Goal: Contribute content

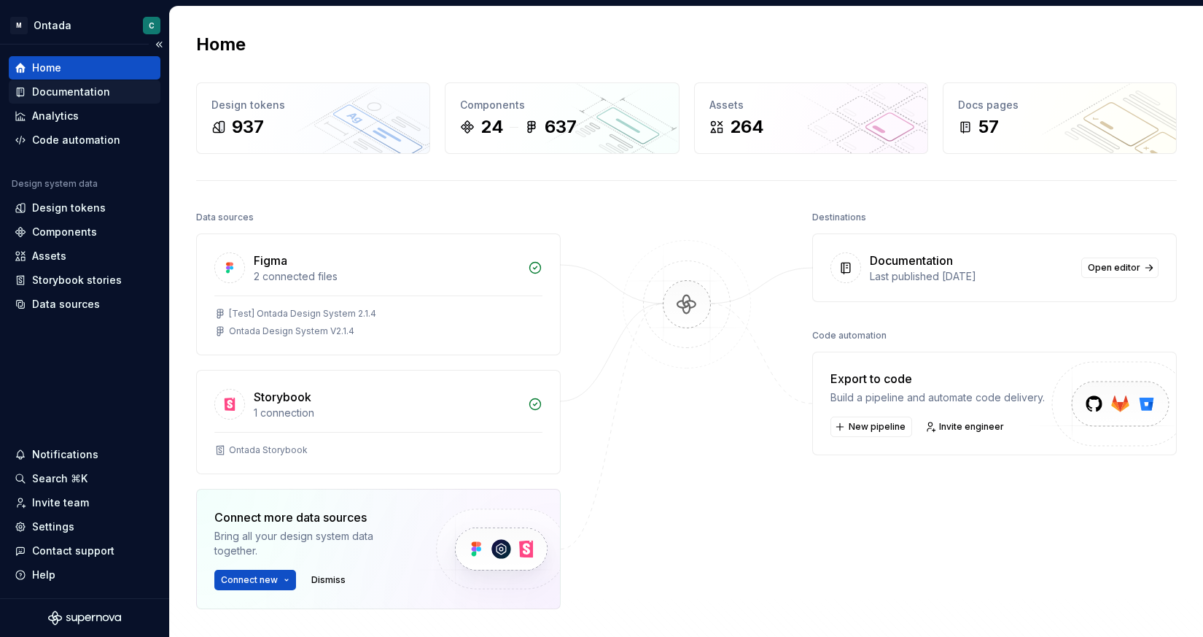
click at [50, 90] on div "Documentation" at bounding box center [71, 92] width 78 height 15
click at [70, 90] on div "Documentation" at bounding box center [71, 92] width 78 height 15
click at [81, 89] on div "Documentation" at bounding box center [71, 92] width 78 height 15
click at [87, 98] on div "Documentation" at bounding box center [71, 92] width 78 height 15
click at [52, 90] on div "Documentation" at bounding box center [71, 92] width 78 height 15
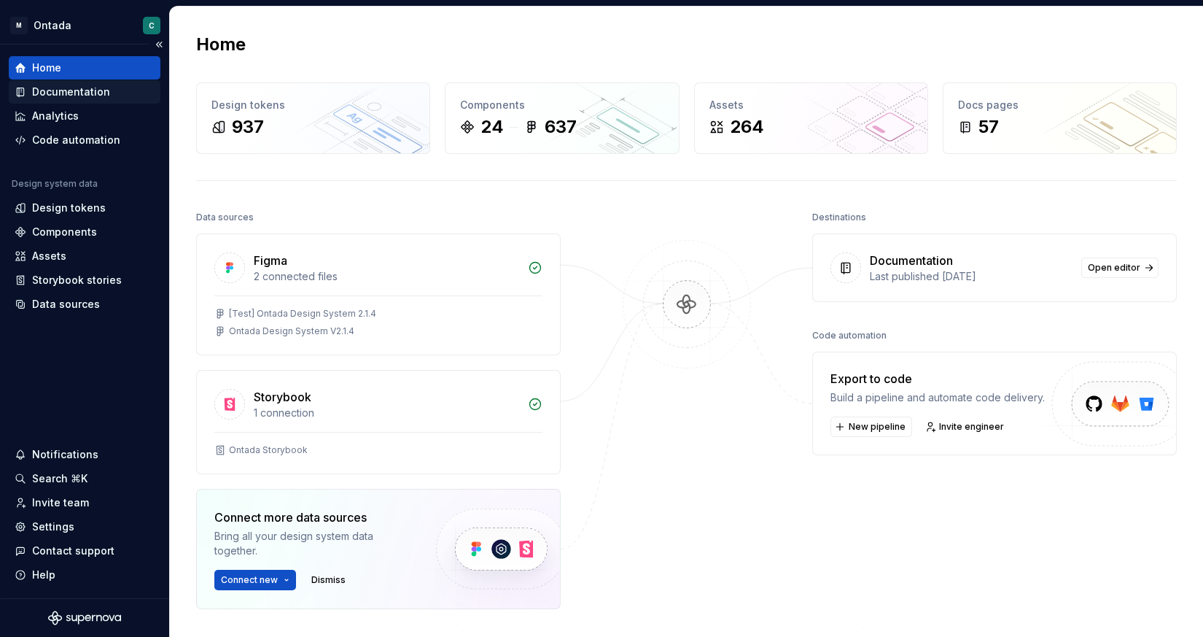
click at [58, 90] on div "Documentation" at bounding box center [71, 92] width 78 height 15
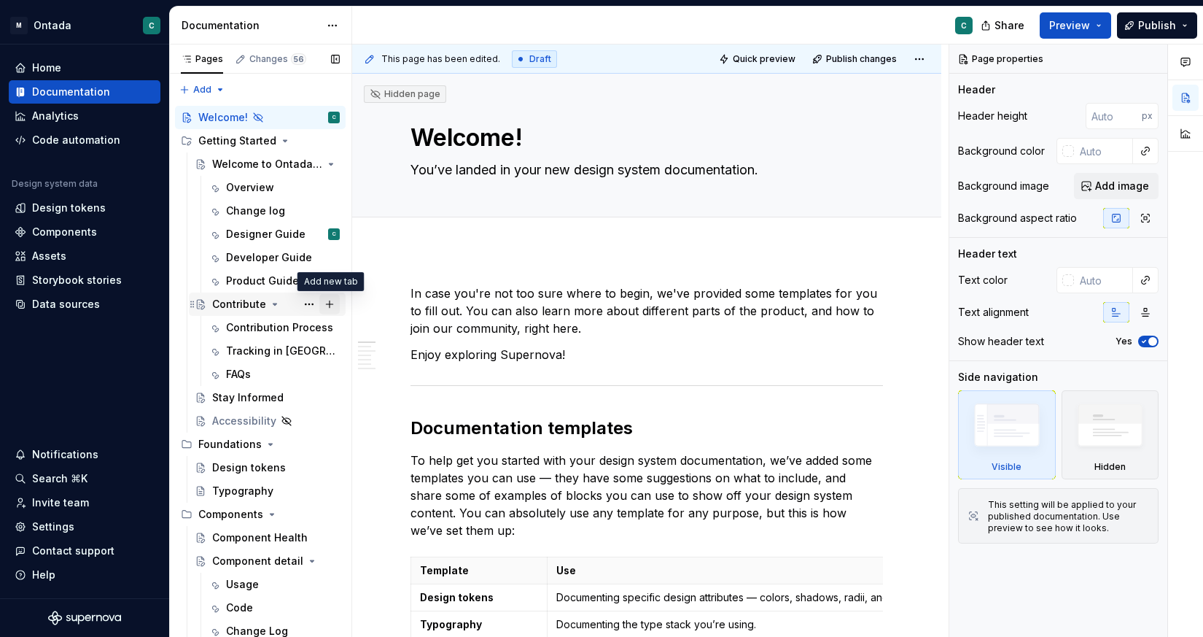
click at [330, 305] on button "Page tree" at bounding box center [329, 304] width 20 height 20
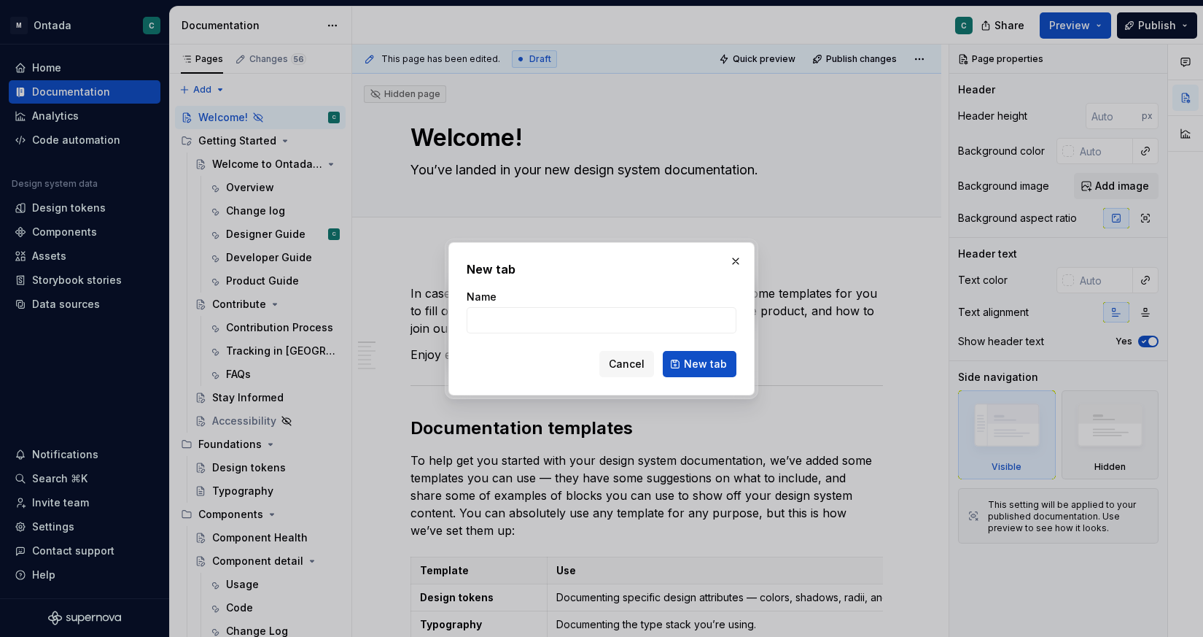
type textarea "*"
type input "Governance"
click at [688, 365] on span "New tab" at bounding box center [705, 364] width 43 height 15
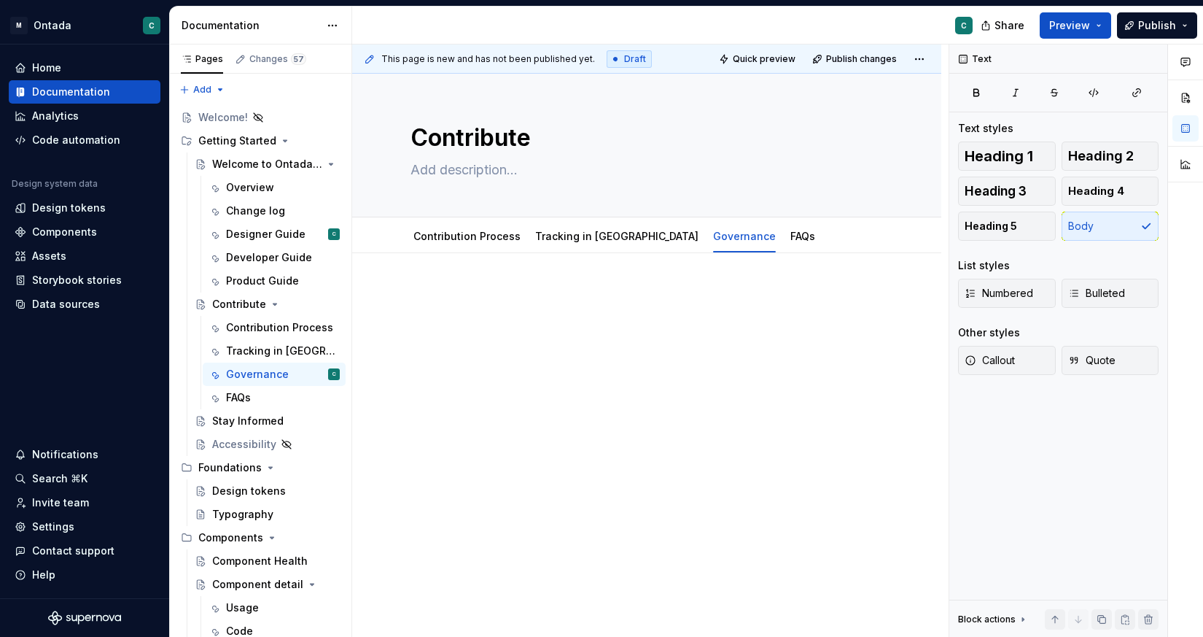
drag, startPoint x: 207, startPoint y: 397, endPoint x: 284, endPoint y: 2, distance: 401.8
click at [182, 84] on div "Pages Changes 57 Add Accessibility guide for tree Page tree. Navigate the tree …" at bounding box center [260, 343] width 182 height 599
click at [225, 139] on div "New group" at bounding box center [249, 141] width 95 height 15
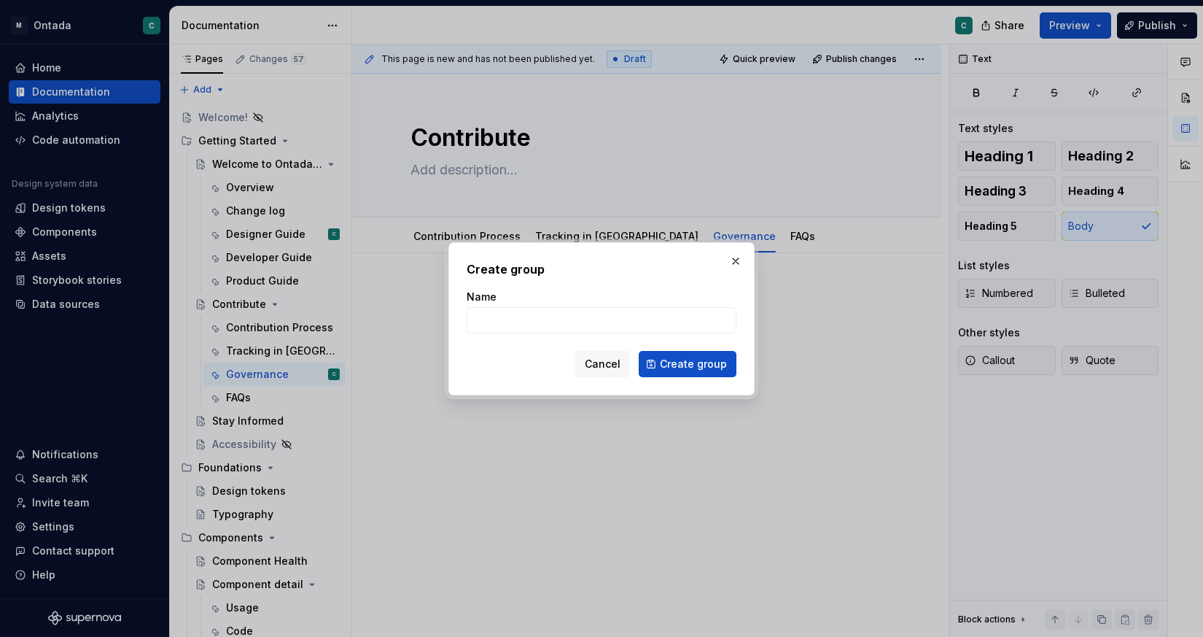
type textarea "*"
type input "Provide Feedback"
click at [680, 366] on span "Create group" at bounding box center [693, 364] width 67 height 15
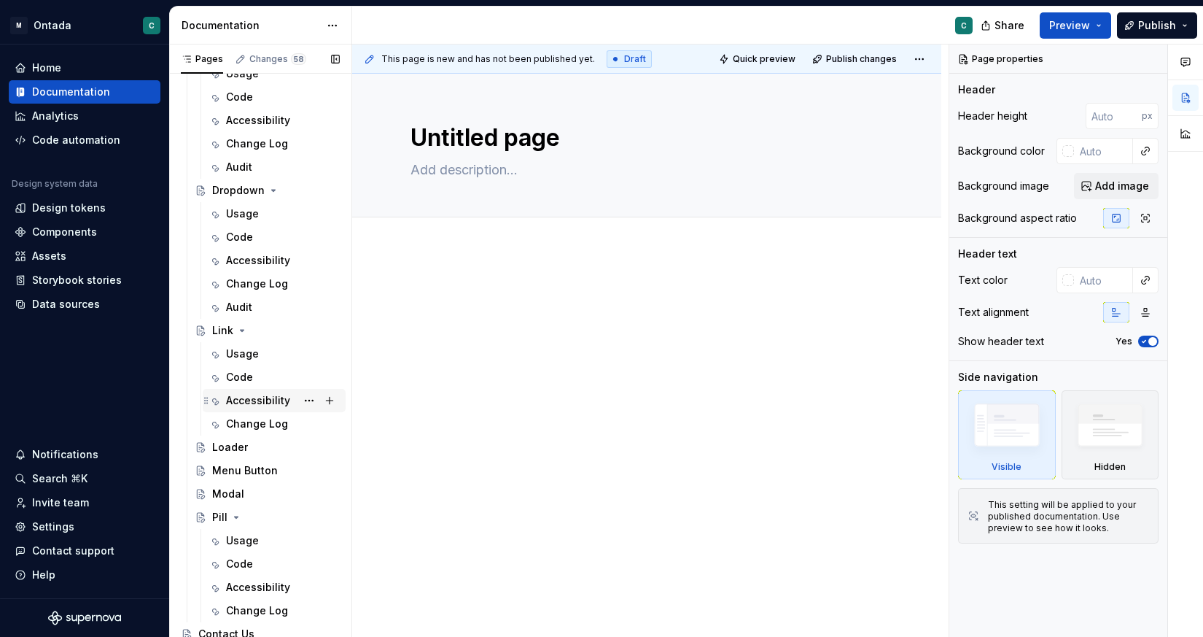
scroll to position [1192, 0]
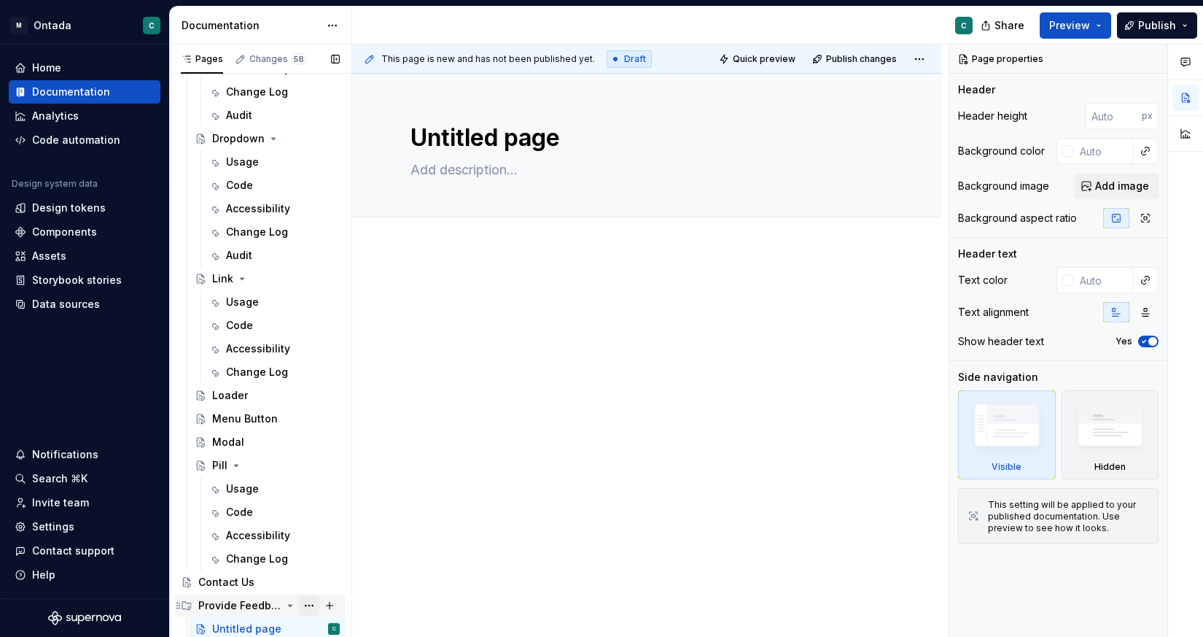
click at [311, 600] on button "Page tree" at bounding box center [309, 605] width 20 height 20
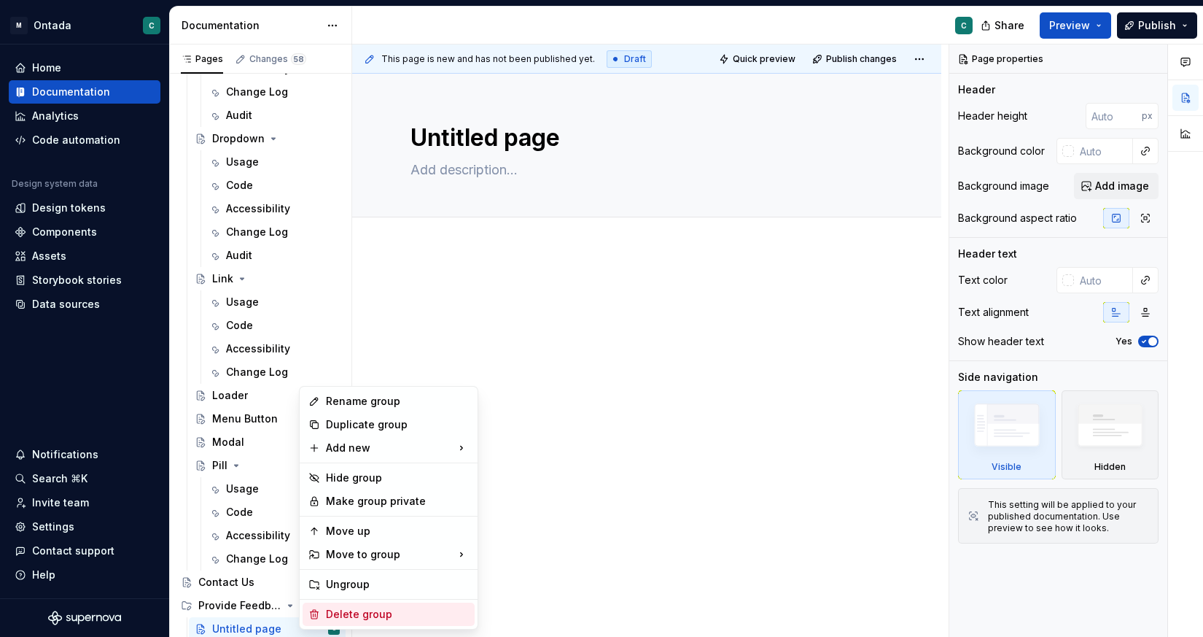
click at [341, 610] on div "Delete group" at bounding box center [397, 614] width 143 height 15
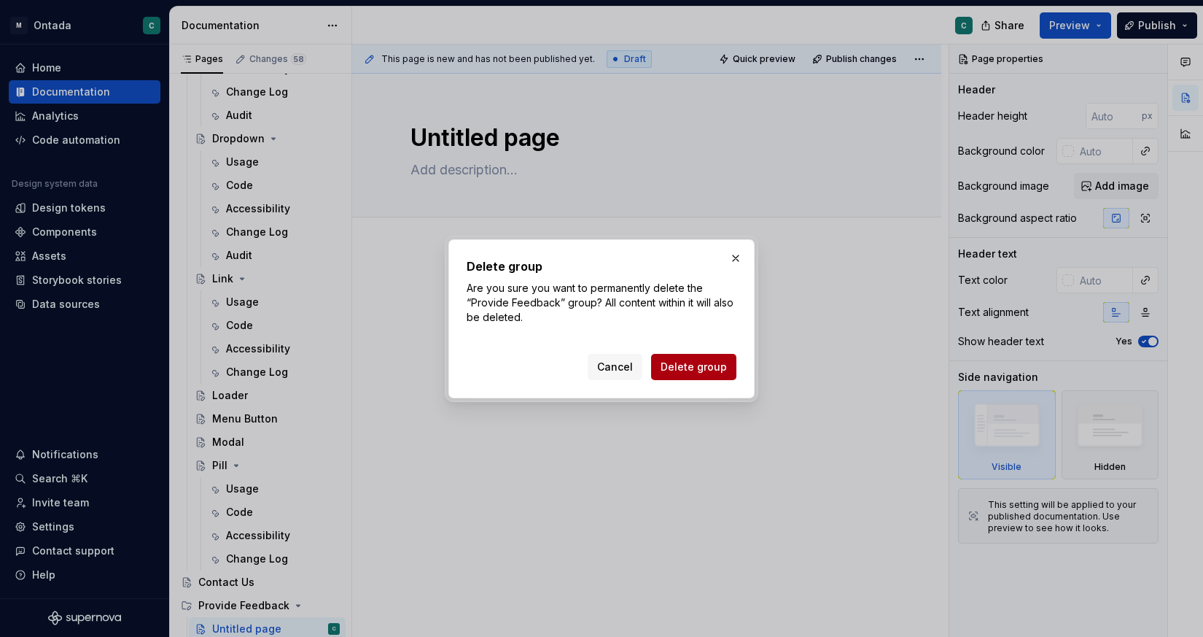
click at [688, 363] on span "Delete group" at bounding box center [694, 366] width 66 height 15
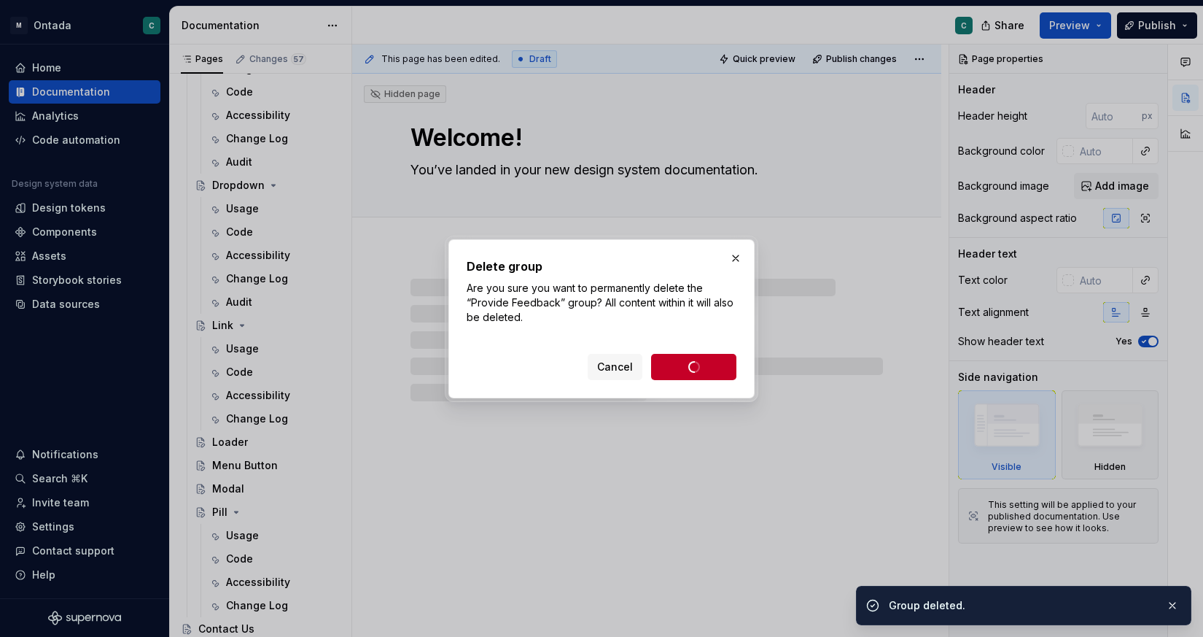
scroll to position [1145, 0]
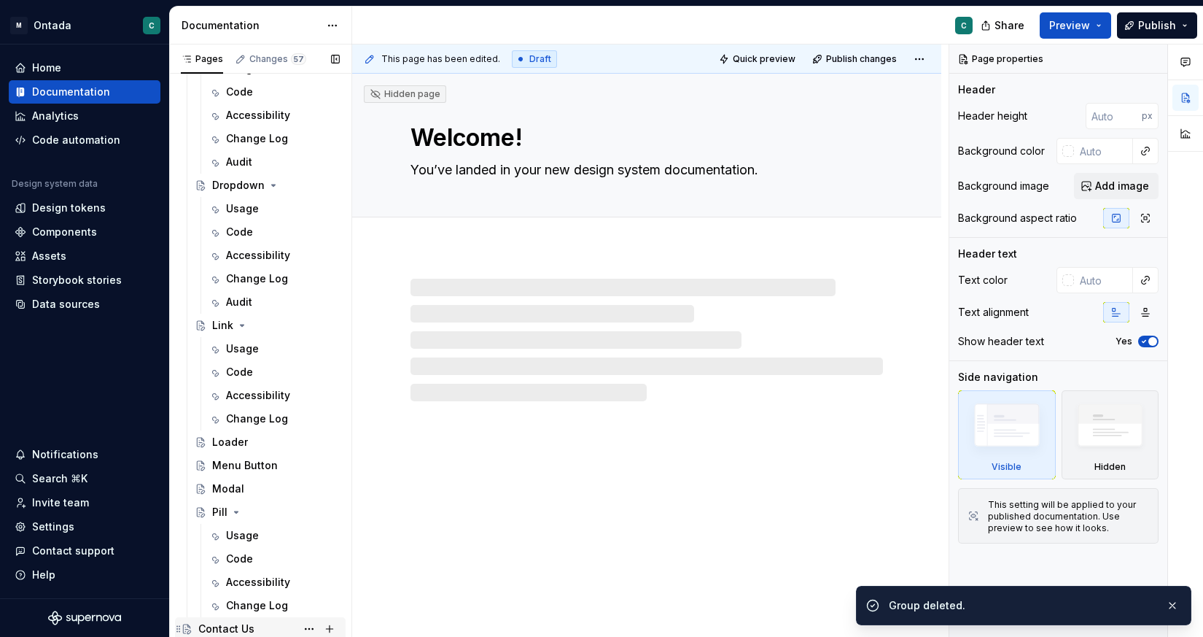
click at [227, 626] on div "Contact Us" at bounding box center [226, 628] width 56 height 15
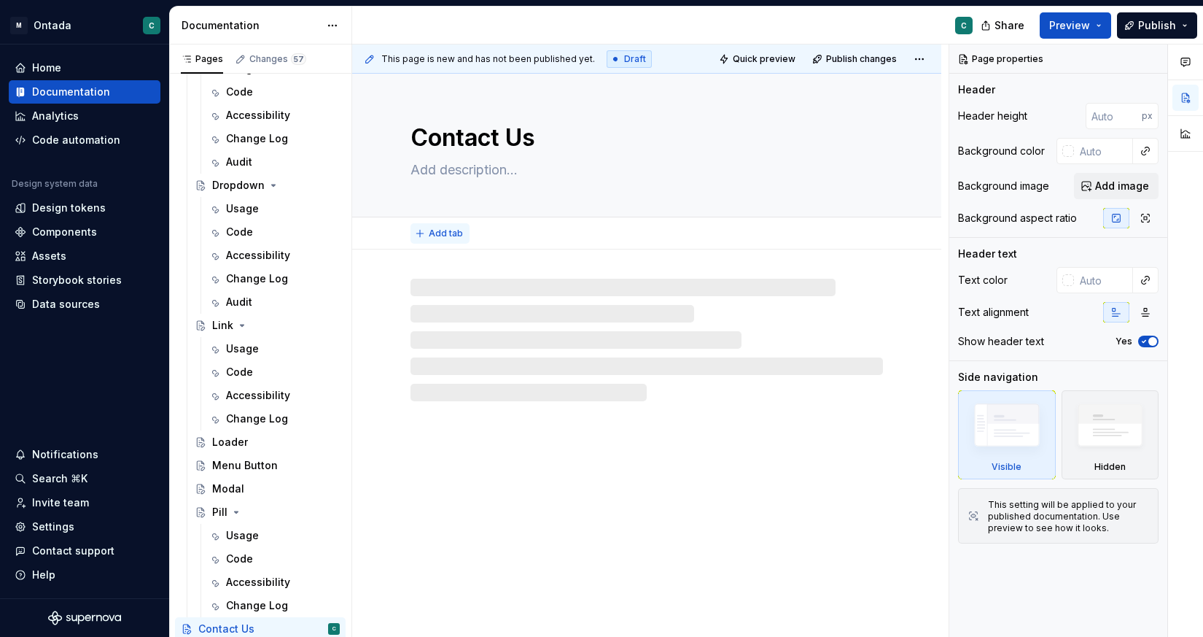
click at [434, 225] on button "Add tab" at bounding box center [439, 233] width 59 height 20
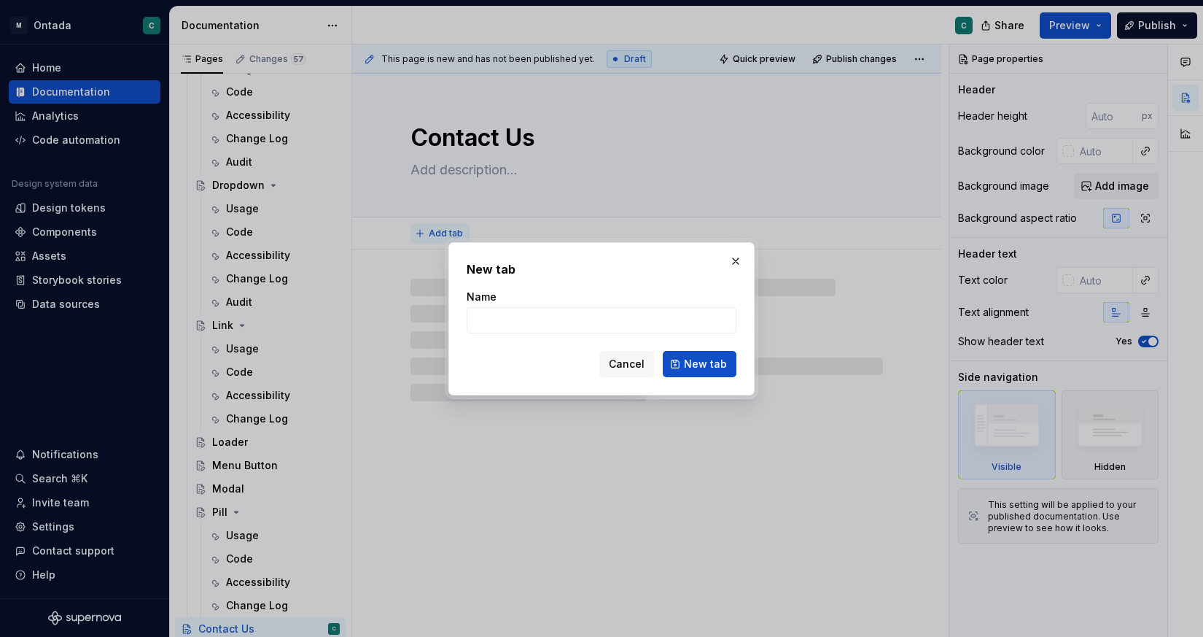
type textarea "*"
type input "C"
click at [537, 320] on input "Provide Feebdack" at bounding box center [602, 320] width 270 height 26
type input "Provide Feedback"
click at [691, 374] on button "New tab" at bounding box center [700, 364] width 74 height 26
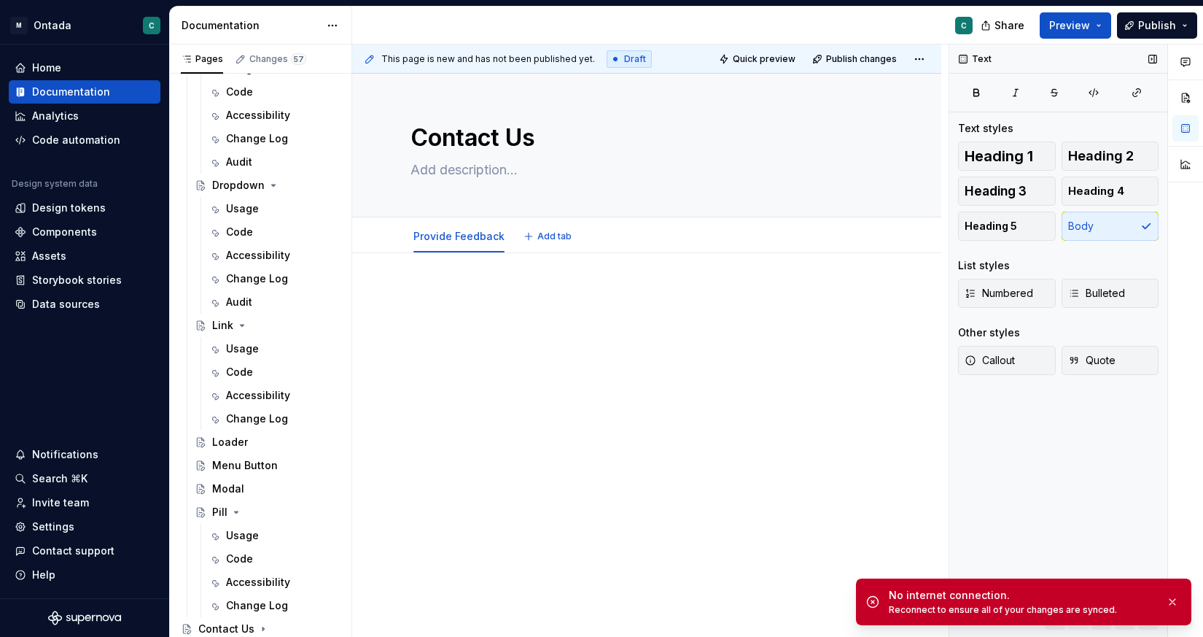
type textarea "*"
